Goal: Obtain resource: Obtain resource

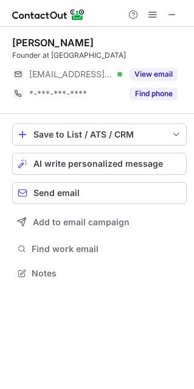
scroll to position [6, 6]
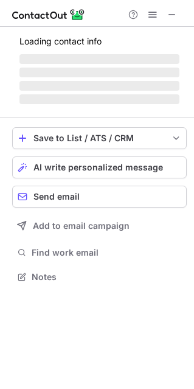
click at [150, 75] on span "‌" at bounding box center [99, 73] width 160 height 10
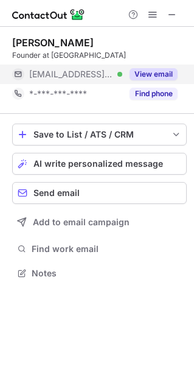
click at [161, 76] on button "View email" at bounding box center [154, 74] width 48 height 12
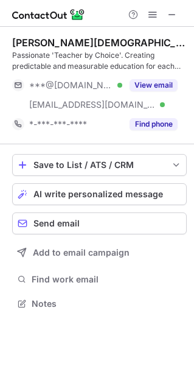
scroll to position [295, 194]
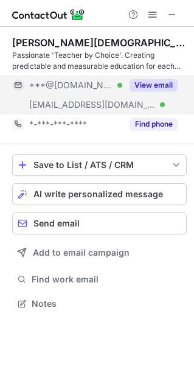
click at [161, 80] on button "View email" at bounding box center [154, 85] width 48 height 12
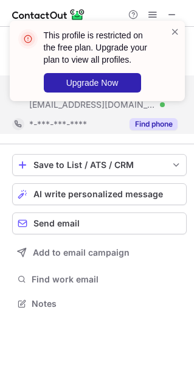
click at [160, 116] on div "This profile is restricted on the free plan. Upgrade your plan to view all prof…" at bounding box center [97, 66] width 195 height 114
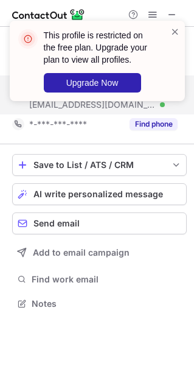
click at [169, 14] on div "This profile is restricted on the free plan. Upgrade your plan to view all prof…" at bounding box center [97, 66] width 195 height 114
click at [171, 14] on div "This profile is restricted on the free plan. Upgrade your plan to view all prof…" at bounding box center [97, 66] width 195 height 114
click at [177, 26] on span at bounding box center [176, 32] width 10 height 12
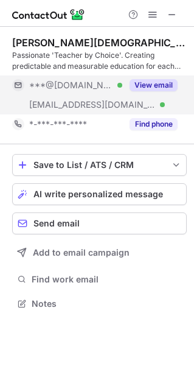
click at [177, 28] on span at bounding box center [176, 32] width 10 height 12
click at [173, 10] on span at bounding box center [172, 15] width 10 height 10
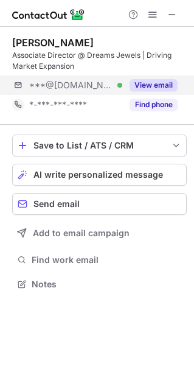
scroll to position [275, 194]
click at [160, 86] on button "View email" at bounding box center [154, 85] width 48 height 12
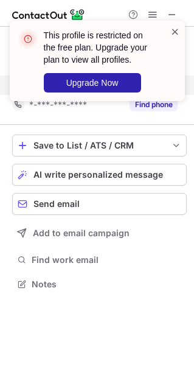
click at [174, 30] on span at bounding box center [176, 32] width 10 height 12
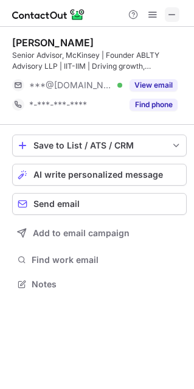
click at [169, 15] on span at bounding box center [172, 15] width 10 height 10
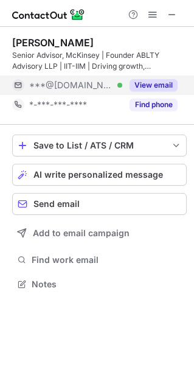
click at [163, 90] on button "View email" at bounding box center [154, 85] width 48 height 12
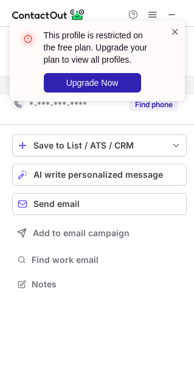
click at [177, 33] on span at bounding box center [176, 32] width 10 height 12
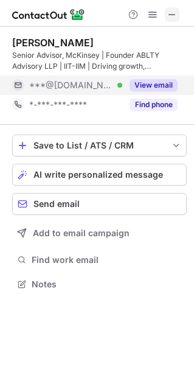
click at [170, 15] on span at bounding box center [172, 15] width 10 height 10
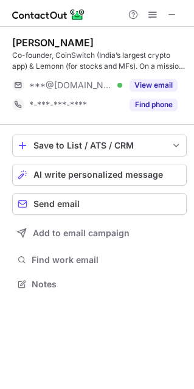
scroll to position [275, 194]
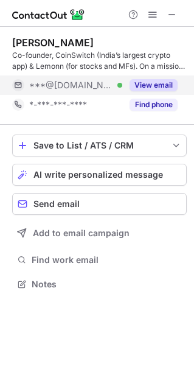
click at [149, 89] on button "View email" at bounding box center [154, 85] width 48 height 12
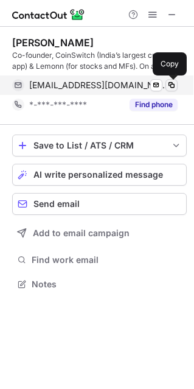
click at [166, 84] on button at bounding box center [172, 85] width 12 height 12
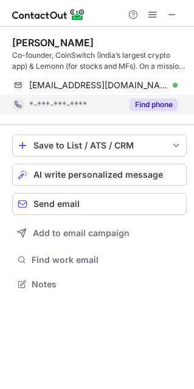
click at [151, 107] on button "Find phone" at bounding box center [154, 105] width 48 height 12
click at [165, 12] on button at bounding box center [172, 14] width 15 height 15
